Goal: Task Accomplishment & Management: Complete application form

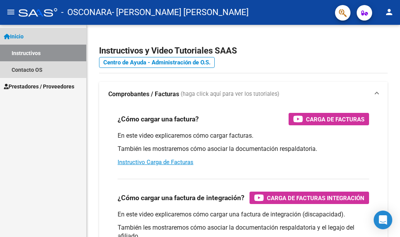
click at [15, 34] on span "Inicio" at bounding box center [14, 36] width 20 height 9
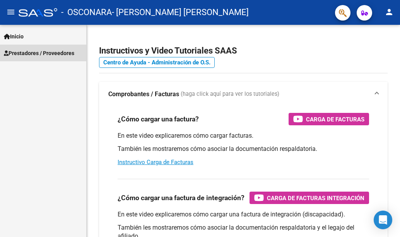
click at [23, 56] on span "Prestadores / Proveedores" at bounding box center [39, 53] width 70 height 9
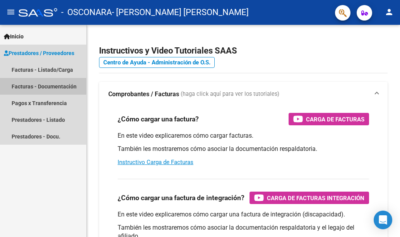
click at [43, 84] on link "Facturas - Documentación" at bounding box center [43, 86] width 86 height 17
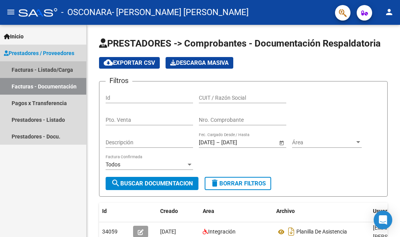
click at [56, 67] on link "Facturas - Listado/Carga" at bounding box center [43, 69] width 86 height 17
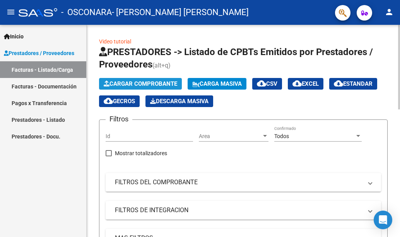
click at [116, 82] on span "Cargar Comprobante" at bounding box center [141, 83] width 74 height 7
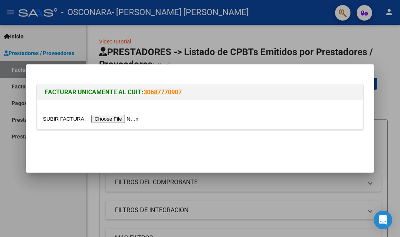
click at [112, 120] on input "file" at bounding box center [92, 119] width 98 height 8
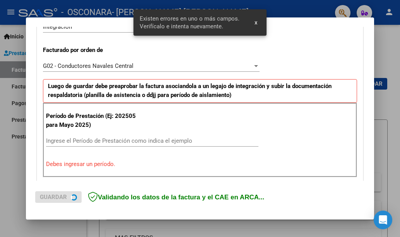
scroll to position [218, 0]
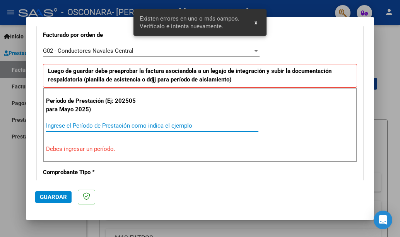
click at [53, 127] on input "Ingrese el Período de Prestación como indica el ejemplo" at bounding box center [152, 125] width 213 height 7
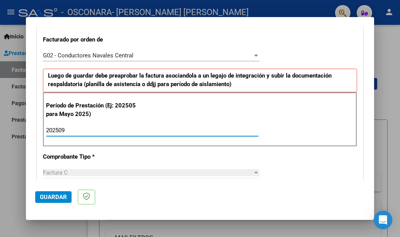
scroll to position [213, 0]
type input "202509"
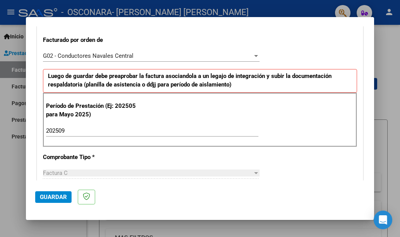
scroll to position [326, 0]
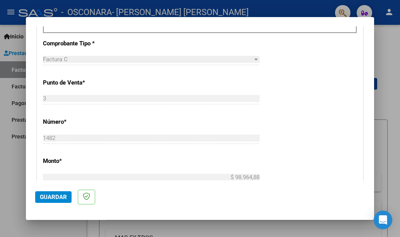
drag, startPoint x: 380, startPoint y: 106, endPoint x: 386, endPoint y: 123, distance: 18.5
click at [386, 123] on div at bounding box center [200, 118] width 400 height 237
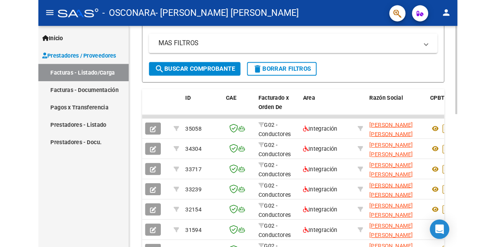
scroll to position [179, 0]
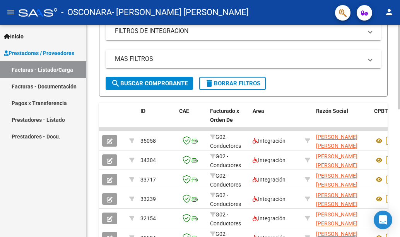
click at [400, 158] on html "menu - OSCONARA - [PERSON_NAME] [PERSON_NAME] person Inicio Instructivos Contac…" at bounding box center [200, 118] width 400 height 237
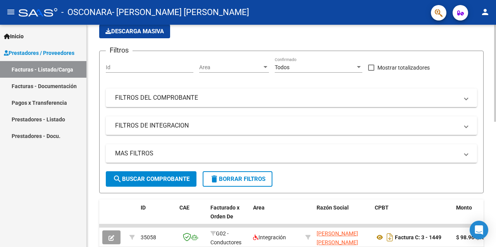
scroll to position [0, 0]
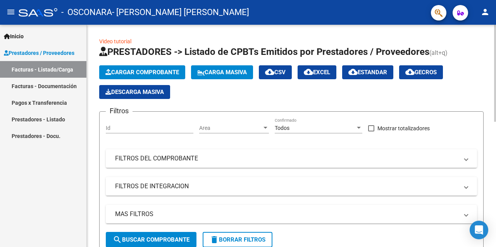
click at [400, 69] on div at bounding box center [495, 73] width 2 height 97
click at [156, 75] on span "Cargar Comprobante" at bounding box center [142, 72] width 74 height 7
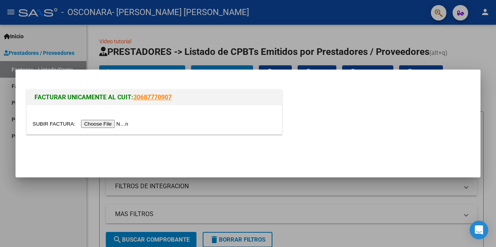
click at [113, 128] on input "file" at bounding box center [82, 124] width 98 height 8
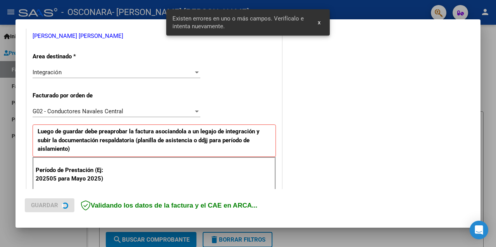
scroll to position [223, 0]
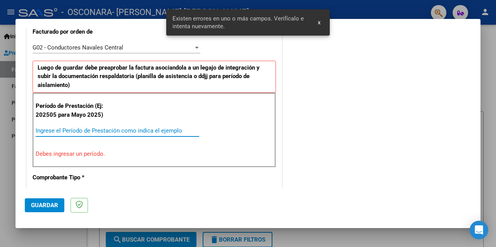
click at [94, 131] on input "Ingrese el Período de Prestación como indica el ejemplo" at bounding box center [117, 130] width 163 height 7
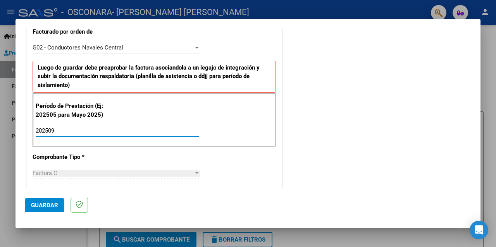
type input "202509"
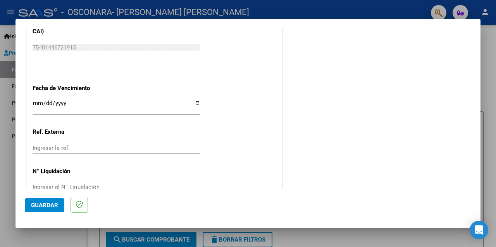
scroll to position [577, 0]
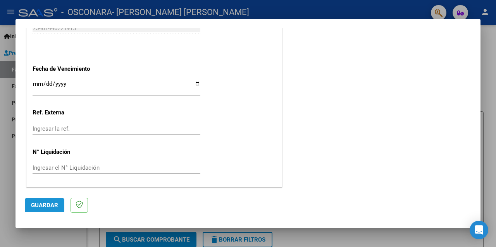
click at [54, 206] on span "Guardar" at bounding box center [44, 205] width 27 height 7
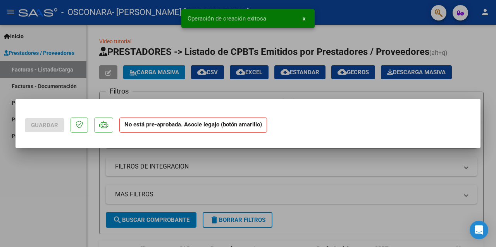
scroll to position [0, 0]
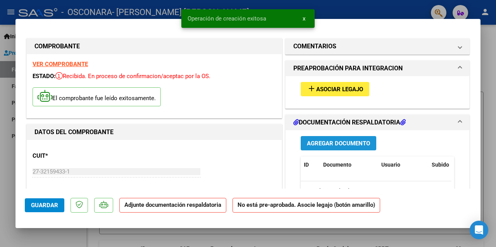
click at [332, 142] on span "Agregar Documento" at bounding box center [338, 143] width 63 height 7
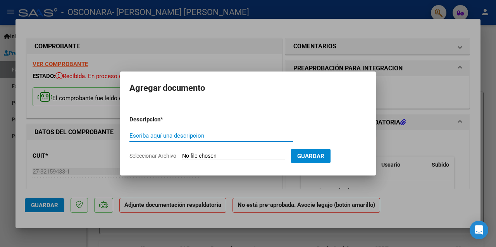
click at [165, 146] on div "Escriba aquí una descripcion" at bounding box center [210, 139] width 163 height 19
click at [189, 156] on input "Seleccionar Archivo" at bounding box center [233, 156] width 103 height 7
type input "C:\fakepath\planilla de asistencia [DATE] [PERSON_NAME] .pdf"
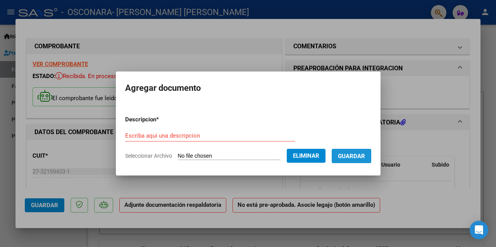
click at [359, 157] on span "Guardar" at bounding box center [351, 156] width 27 height 7
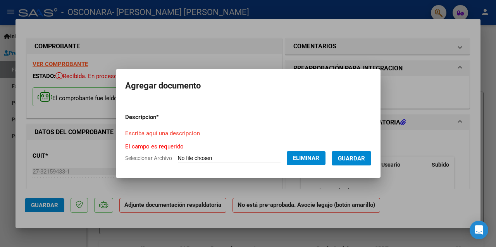
click at [358, 160] on span "Guardar" at bounding box center [351, 158] width 27 height 7
click at [357, 160] on span "Guardar" at bounding box center [351, 158] width 27 height 7
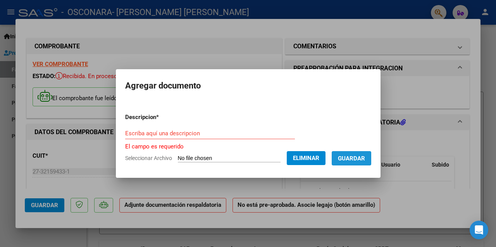
click at [357, 160] on span "Guardar" at bounding box center [351, 158] width 27 height 7
click at [357, 154] on button "Guardar" at bounding box center [350, 158] width 39 height 14
click at [216, 134] on input "Escriba aquí una descripcion" at bounding box center [210, 133] width 170 height 7
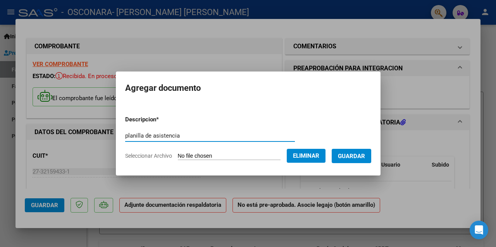
type input "planilla de asistencia"
click at [355, 154] on span "Guardar" at bounding box center [351, 156] width 27 height 7
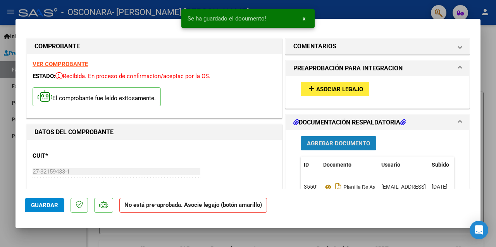
click at [344, 141] on span "Agregar Documento" at bounding box center [338, 143] width 63 height 7
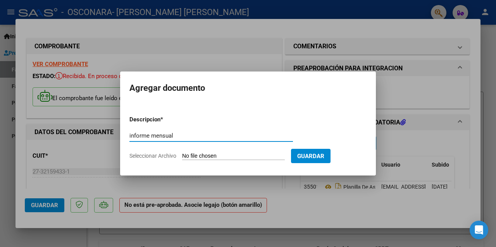
type input "informe mensual"
click at [190, 155] on input "Seleccionar Archivo" at bounding box center [233, 156] width 103 height 7
type input "C:\fakepath\INFORME PSICOPEDAGOGICO MENSUAL SEPTIEMBRE PAZ PARA IMPRIMIR 2025.p…"
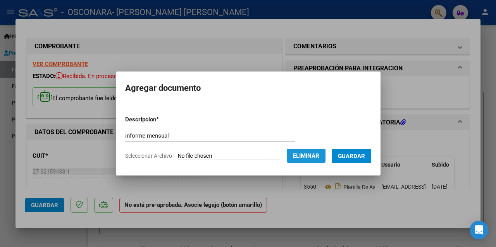
click at [317, 156] on span "Eliminar" at bounding box center [306, 156] width 26 height 7
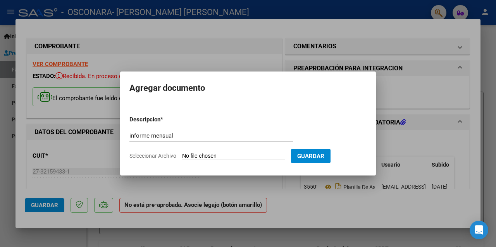
click at [205, 154] on input "Seleccionar Archivo" at bounding box center [233, 156] width 103 height 7
type input "C:\fakepath\INFORME MENSUAL PSICOPEDAGOGICO [PERSON_NAME] [DATE].pdf"
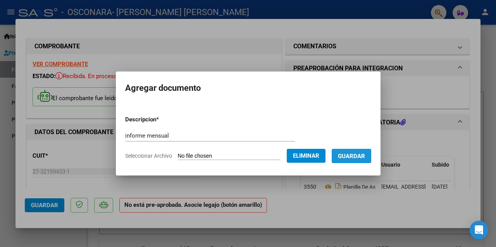
click at [352, 158] on span "Guardar" at bounding box center [351, 156] width 27 height 7
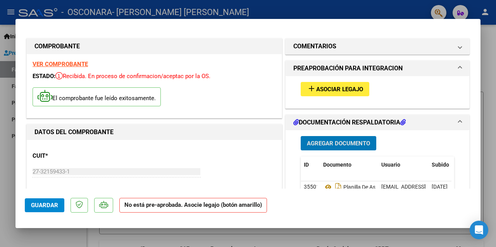
click at [50, 208] on span "Guardar" at bounding box center [44, 205] width 27 height 7
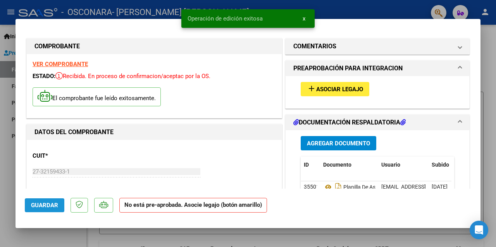
click at [50, 208] on span "Guardar" at bounding box center [44, 205] width 27 height 7
